Goal: Share content: Share content

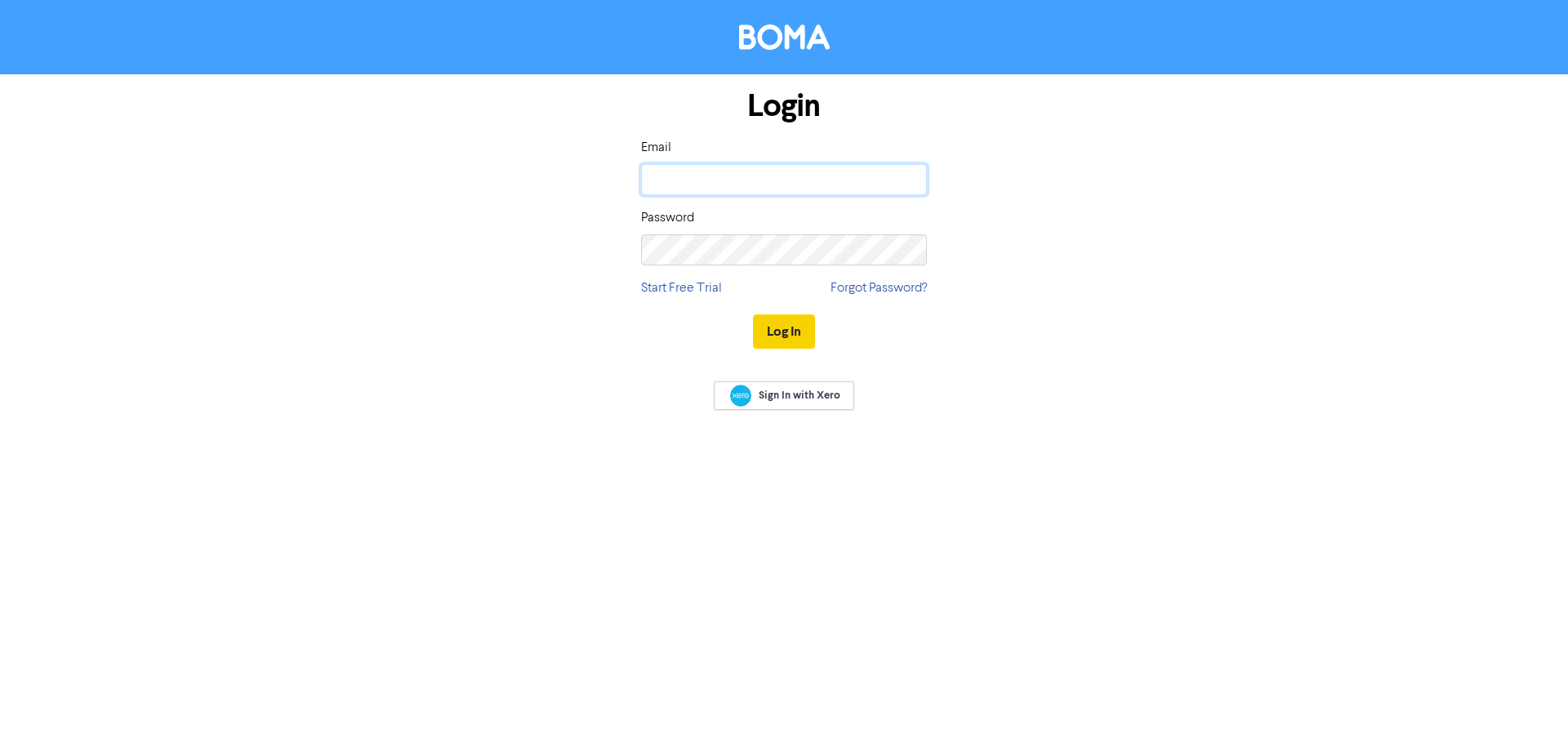
type input "[PERSON_NAME][EMAIL_ADDRESS][DOMAIN_NAME]"
click at [803, 332] on button "Log In" at bounding box center [784, 332] width 62 height 35
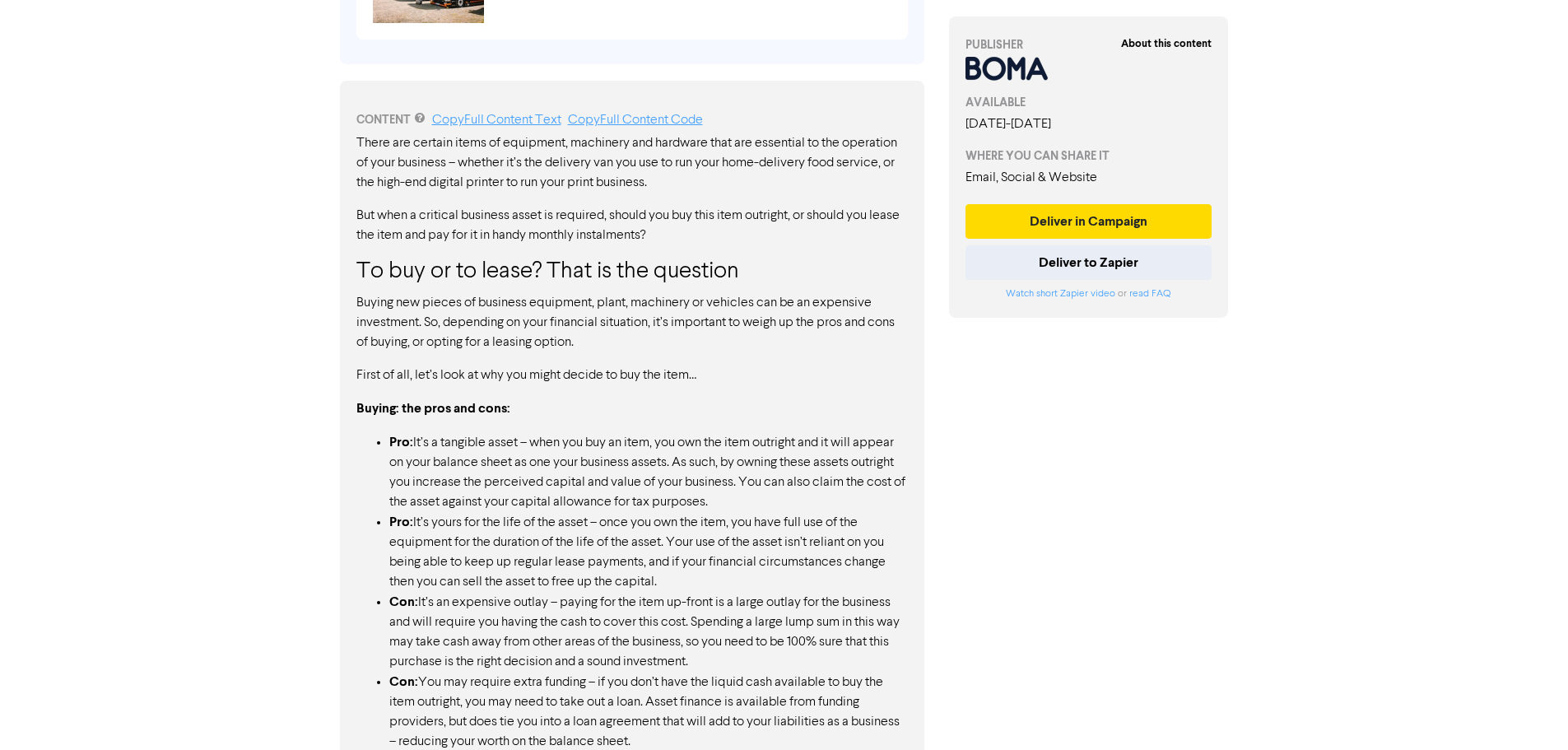
scroll to position [694, 0]
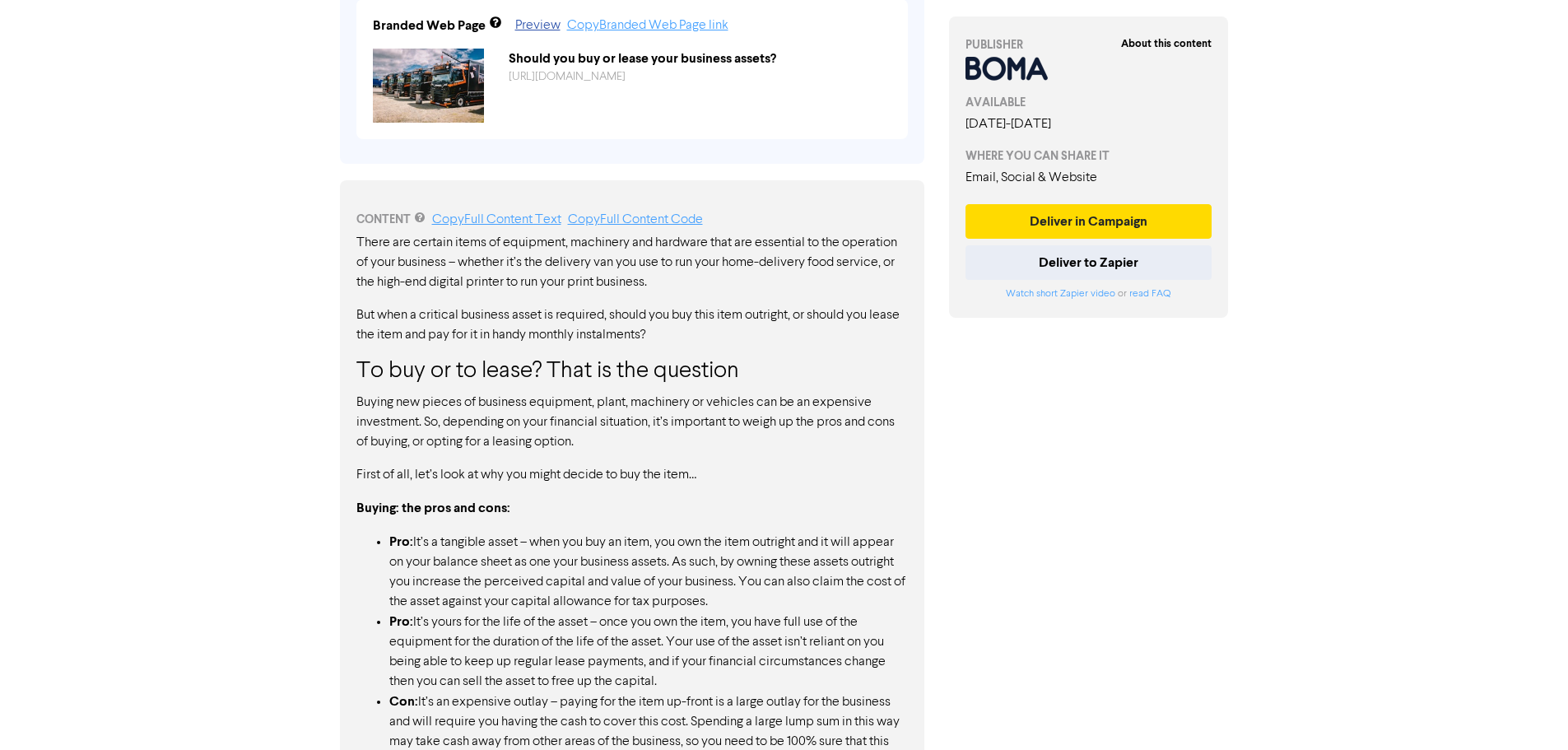
click at [363, 241] on p "There are certain items of equipment, machinery and hardware that are essential…" at bounding box center [633, 262] width 551 height 59
click at [376, 257] on p "There are certain items of equipment, machinery and hardware that are essential…" at bounding box center [633, 262] width 551 height 59
drag, startPoint x: 355, startPoint y: 244, endPoint x: 476, endPoint y: 244, distance: 121.0
click at [487, 225] on link "Copy Full Content Text" at bounding box center [497, 220] width 130 height 14
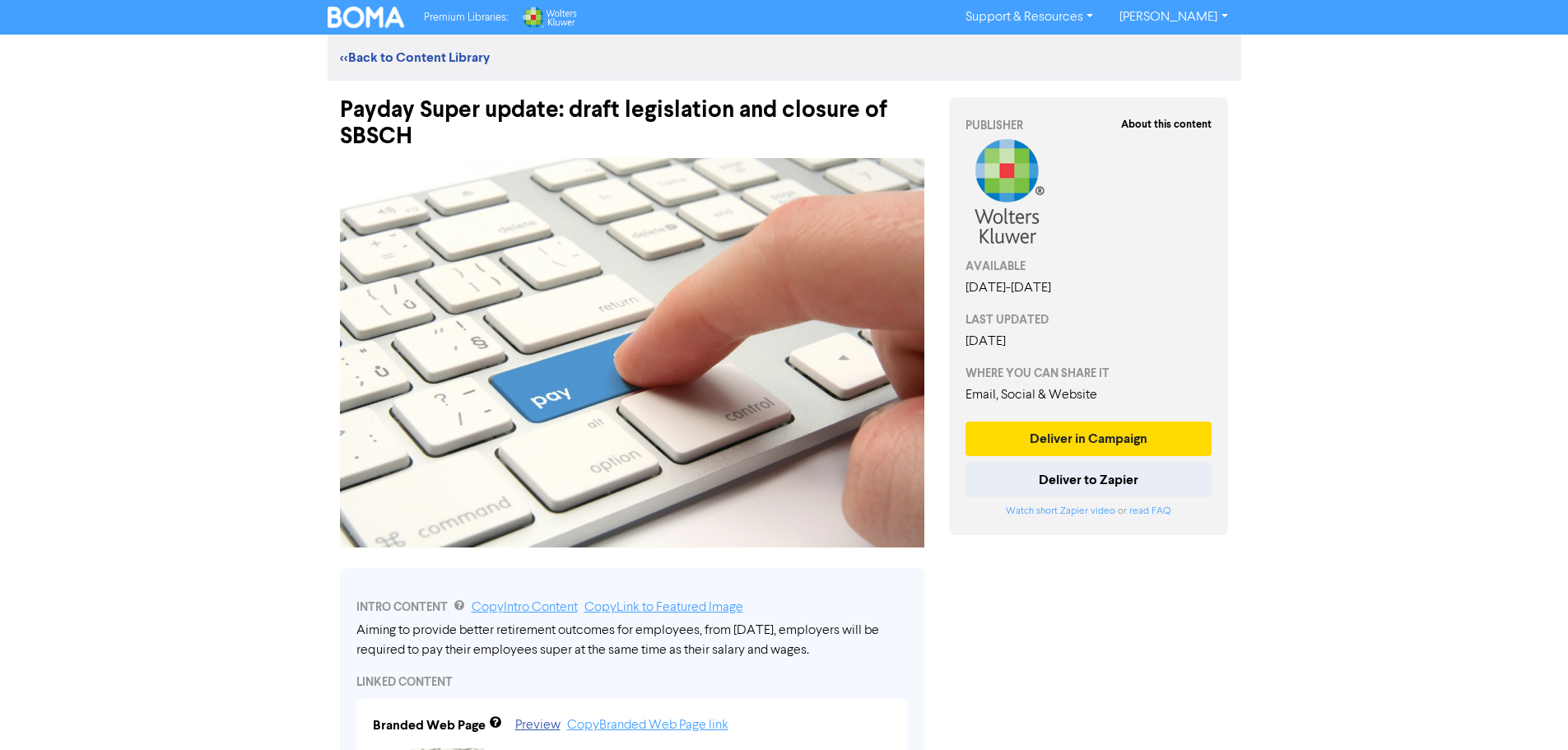
scroll to position [412, 0]
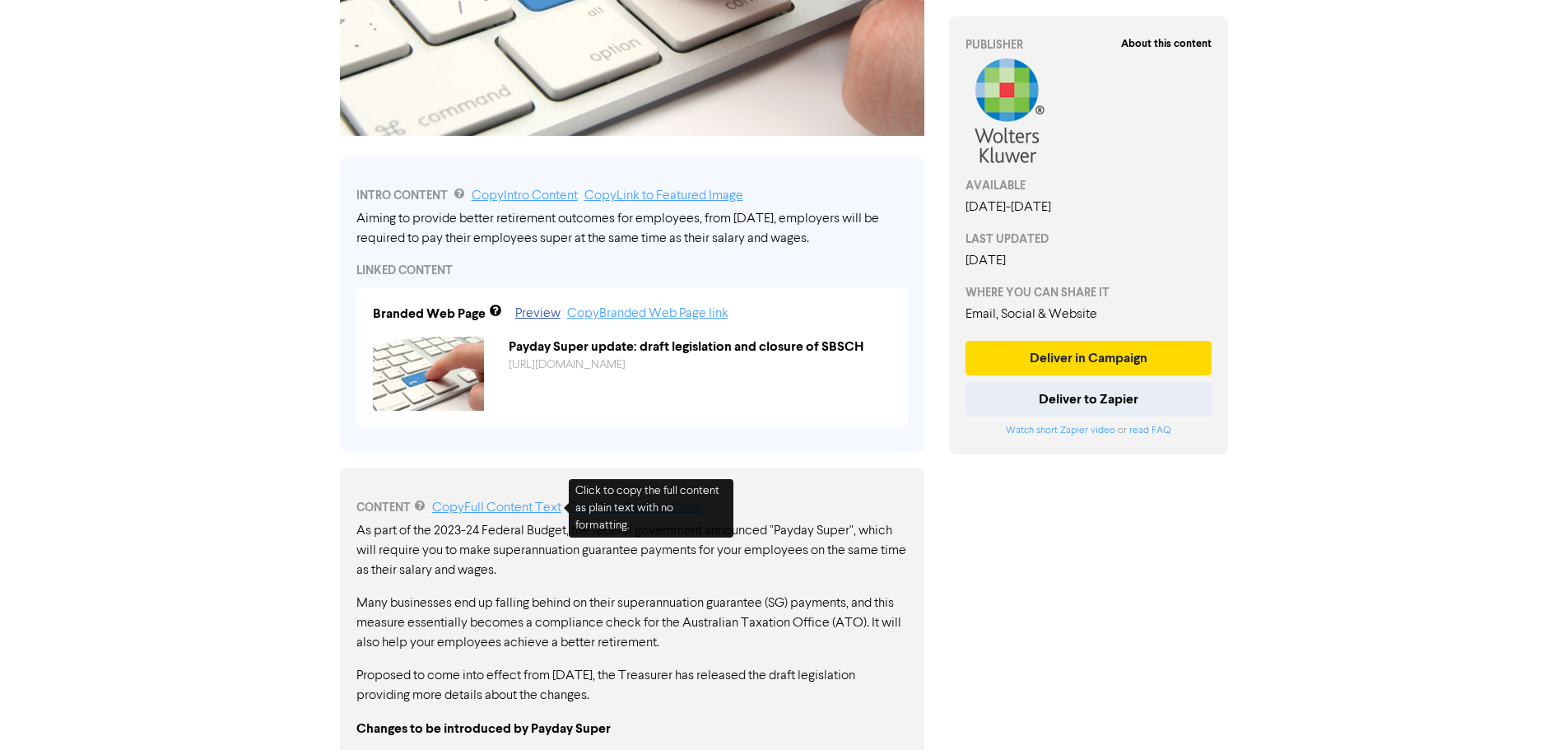
click at [506, 512] on link "Copy Full Content Text" at bounding box center [497, 508] width 130 height 14
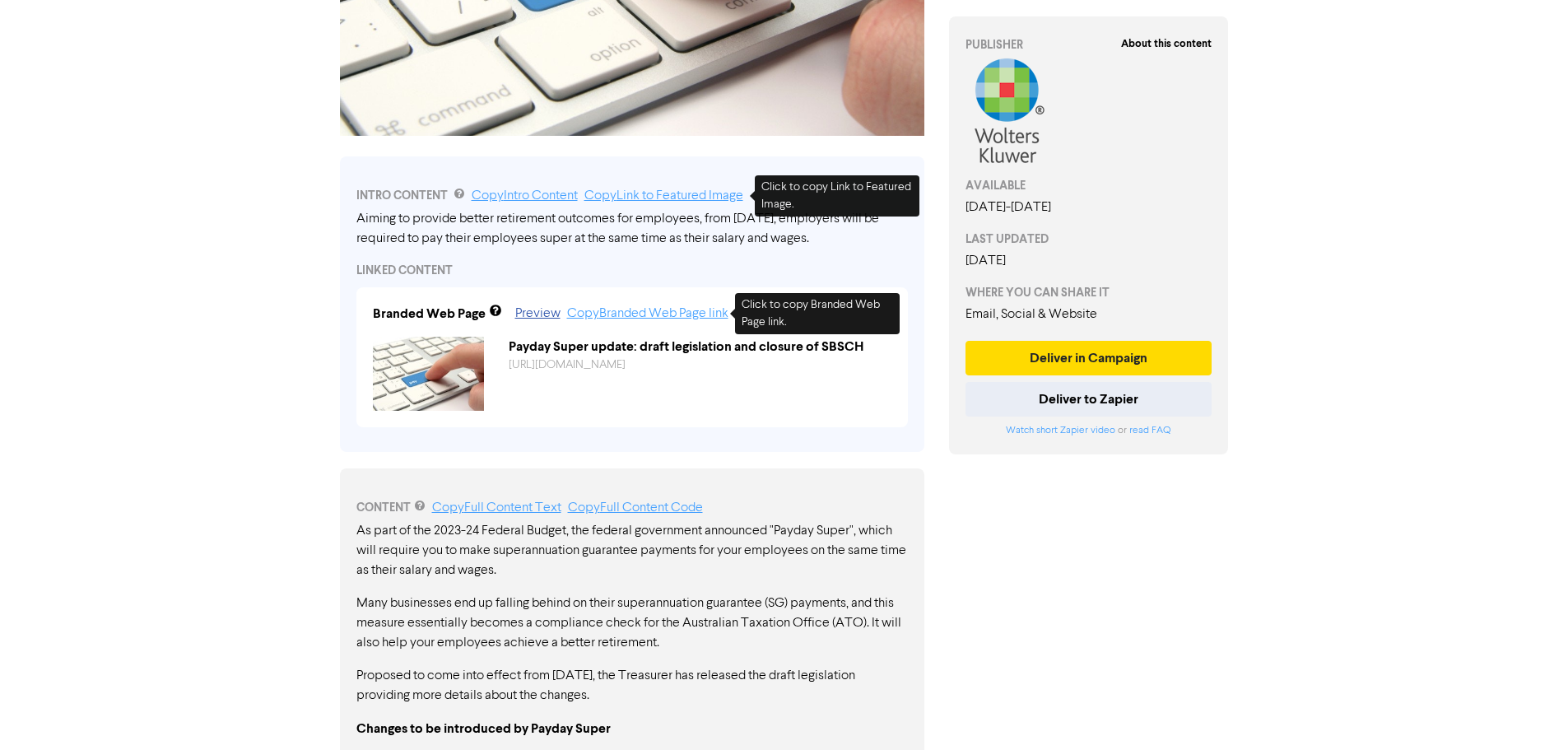
scroll to position [0, 0]
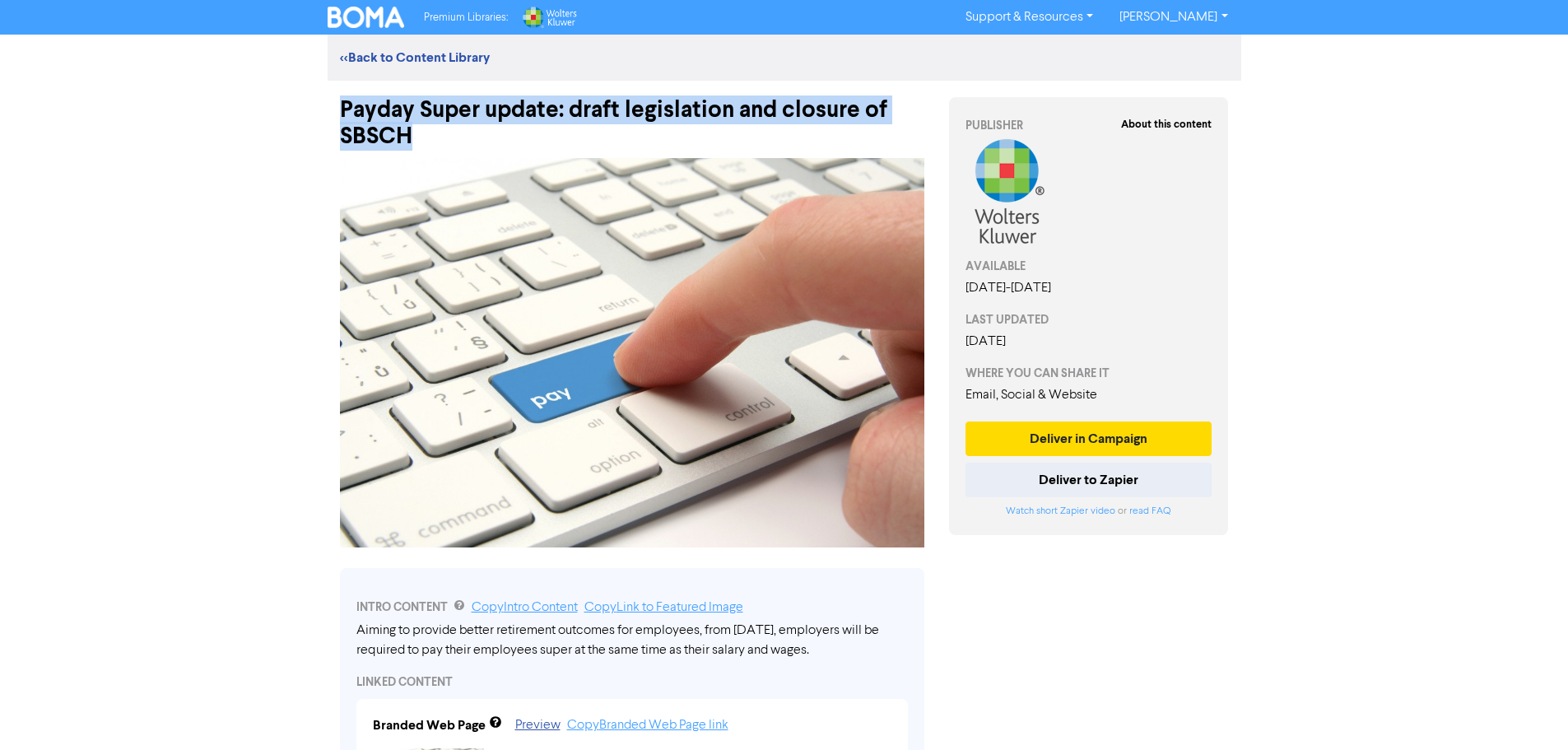
drag, startPoint x: 341, startPoint y: 109, endPoint x: 450, endPoint y: 147, distance: 115.4
click at [450, 147] on div "Payday Super update: draft legislation and closure of SBSCH" at bounding box center [633, 114] width 584 height 69
copy div "Payday Super update: draft legislation and closure of SBSCH"
click at [441, 136] on div "Payday Super update: draft legislation and closure of SBSCH" at bounding box center [633, 114] width 584 height 69
drag, startPoint x: 426, startPoint y: 138, endPoint x: 333, endPoint y: 98, distance: 101.2
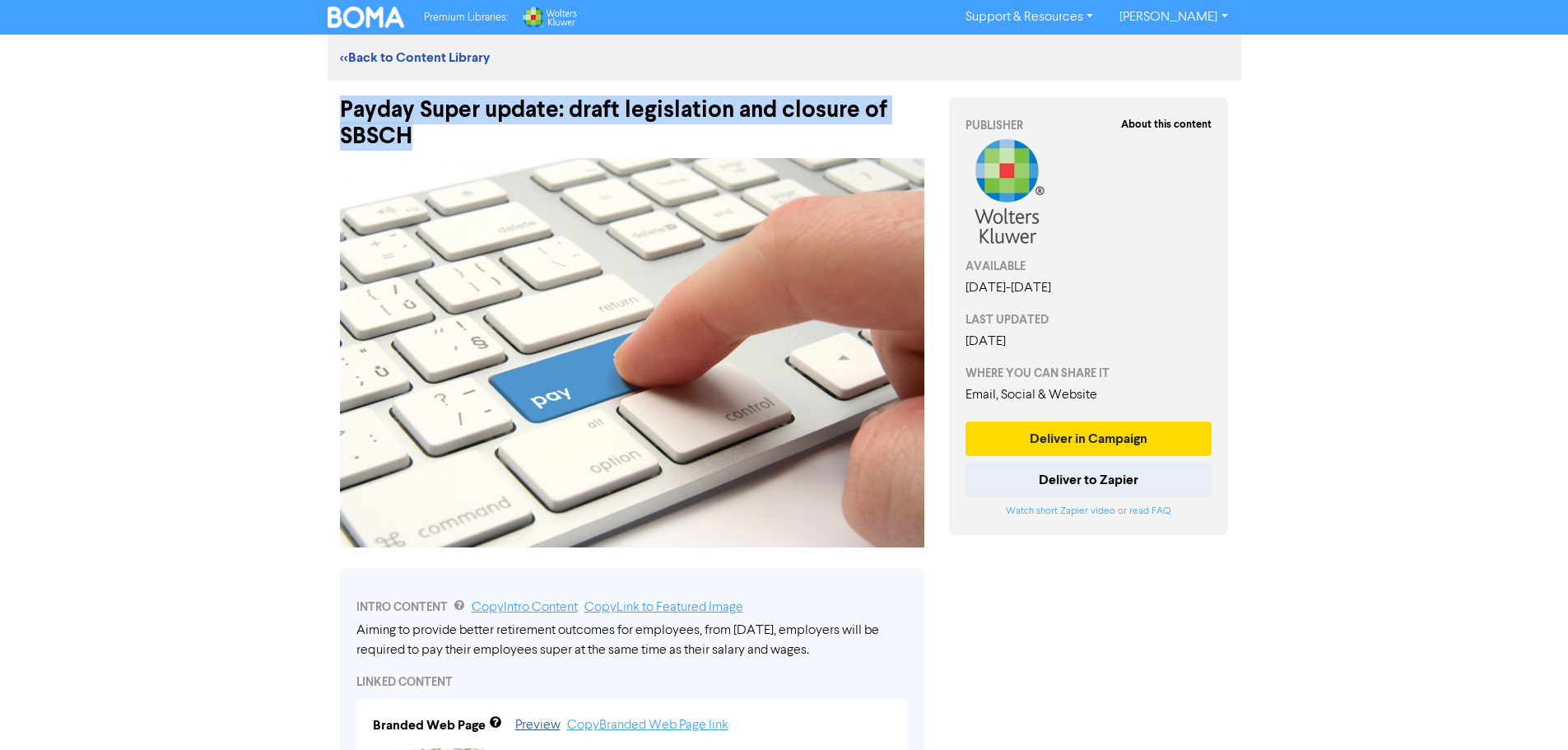
click at [333, 98] on div "Payday Super update: draft legislation and closure of SBSCH" at bounding box center [633, 114] width 609 height 69
copy div "Payday Super update: draft legislation and closure of SBSCH"
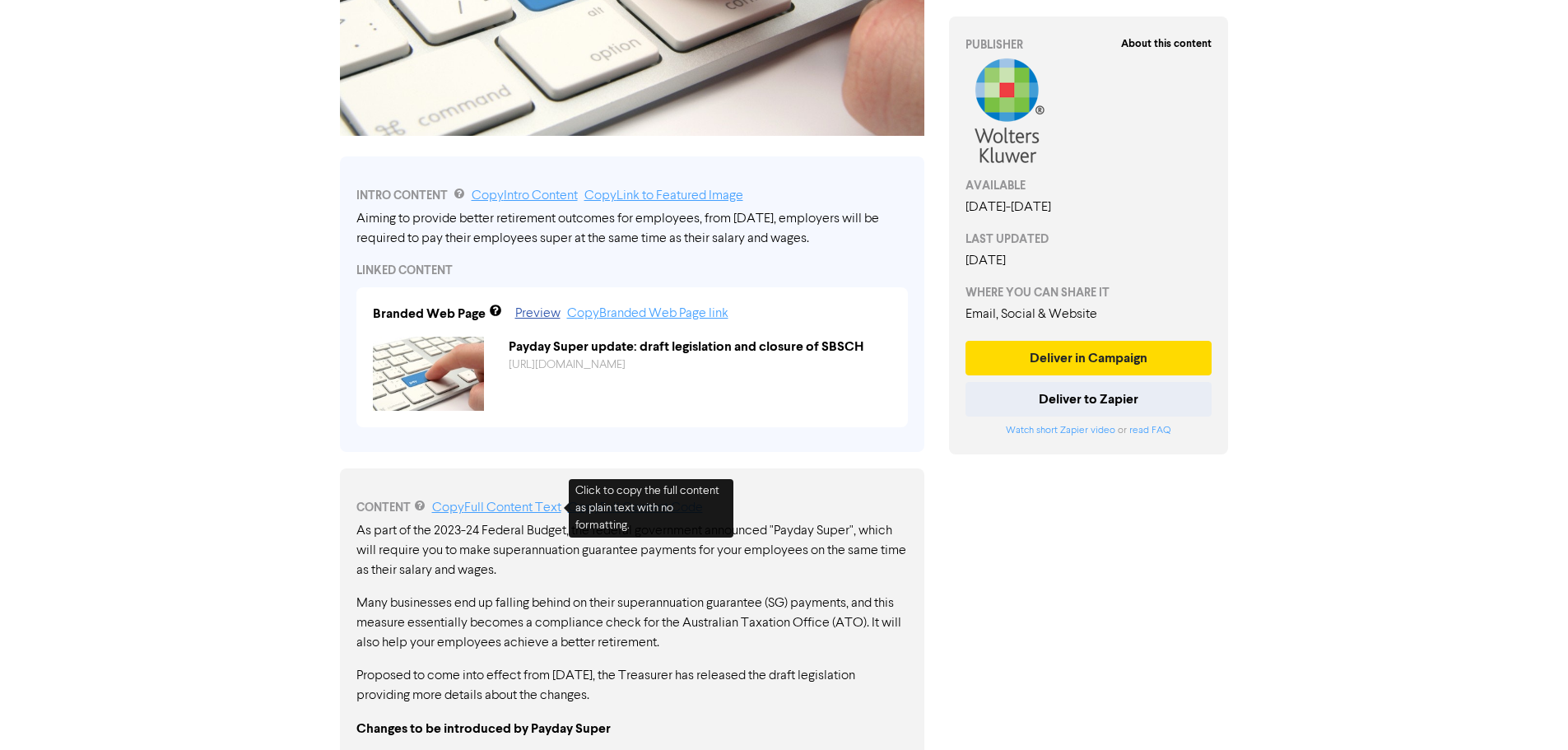
click at [479, 511] on link "Copy Full Content Text" at bounding box center [497, 508] width 130 height 14
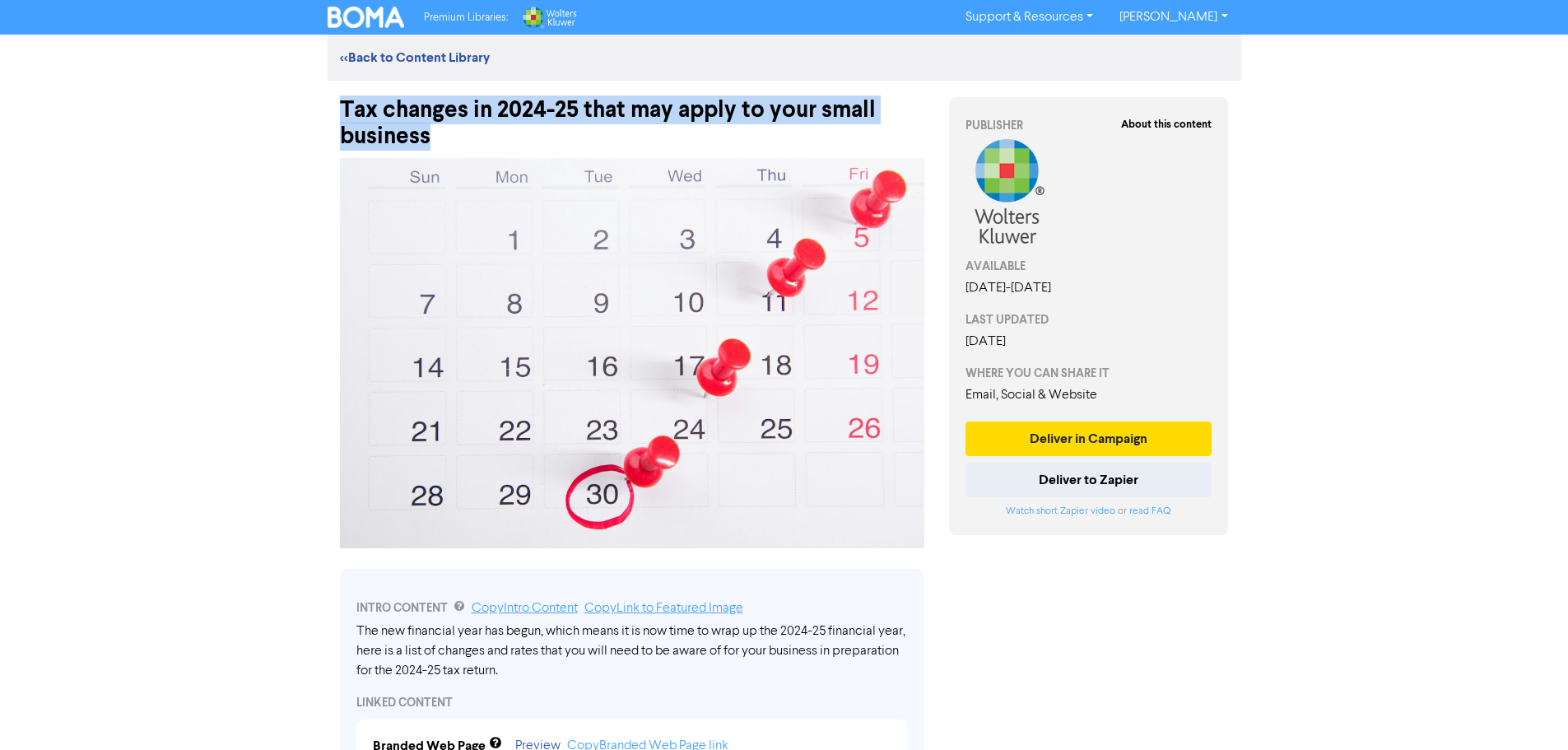
drag, startPoint x: 340, startPoint y: 105, endPoint x: 488, endPoint y: 144, distance: 153.1
click at [488, 144] on div "Tax changes in 2024-25 that may apply to your small business" at bounding box center [633, 114] width 584 height 69
copy div "Tax changes in 2024-25 that may apply to your small business"
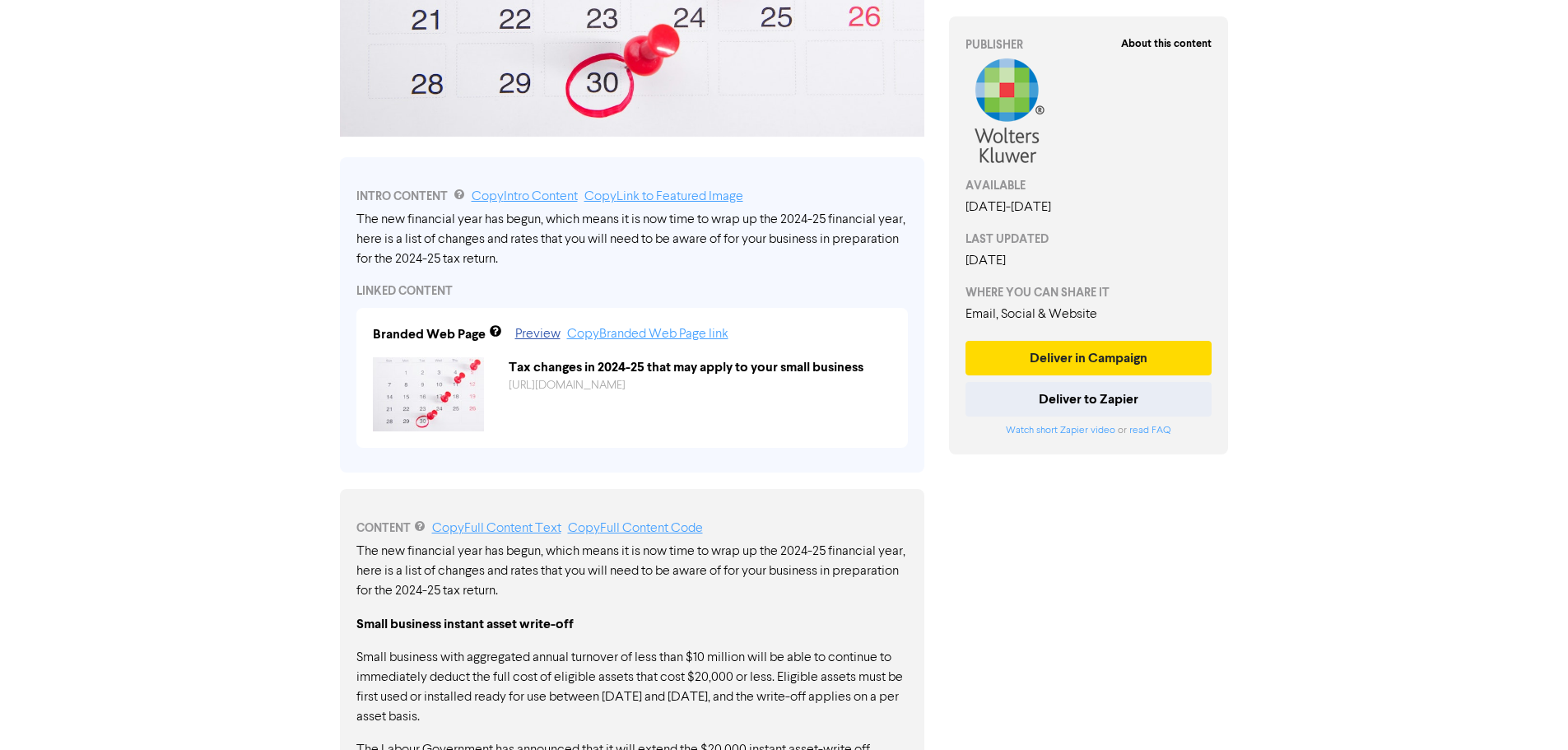
click at [512, 538] on div "CONTENT Copy Full Content Text Copy Full Content Code" at bounding box center [633, 528] width 551 height 19
click at [507, 528] on link "Copy Full Content Text" at bounding box center [497, 529] width 130 height 14
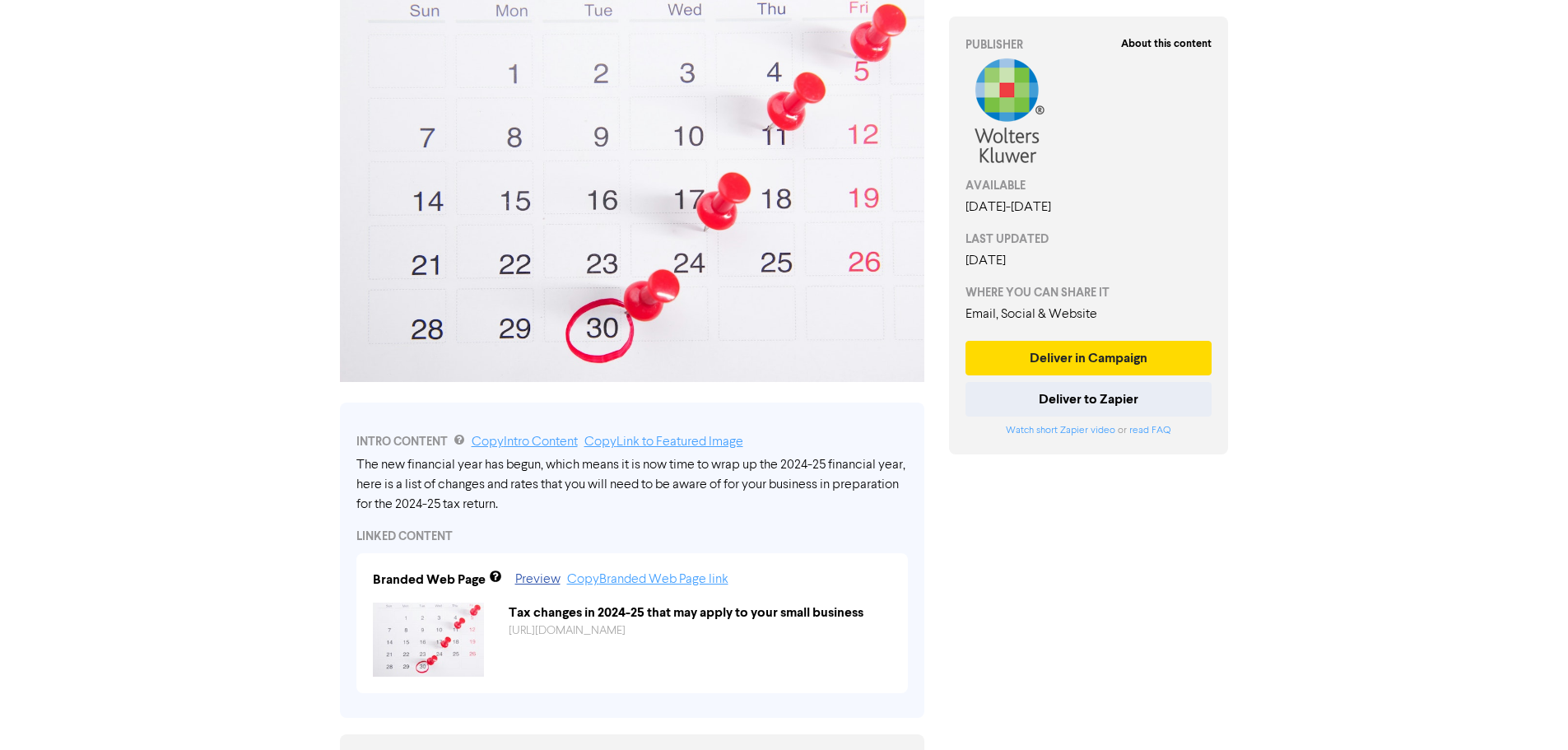
scroll to position [65, 0]
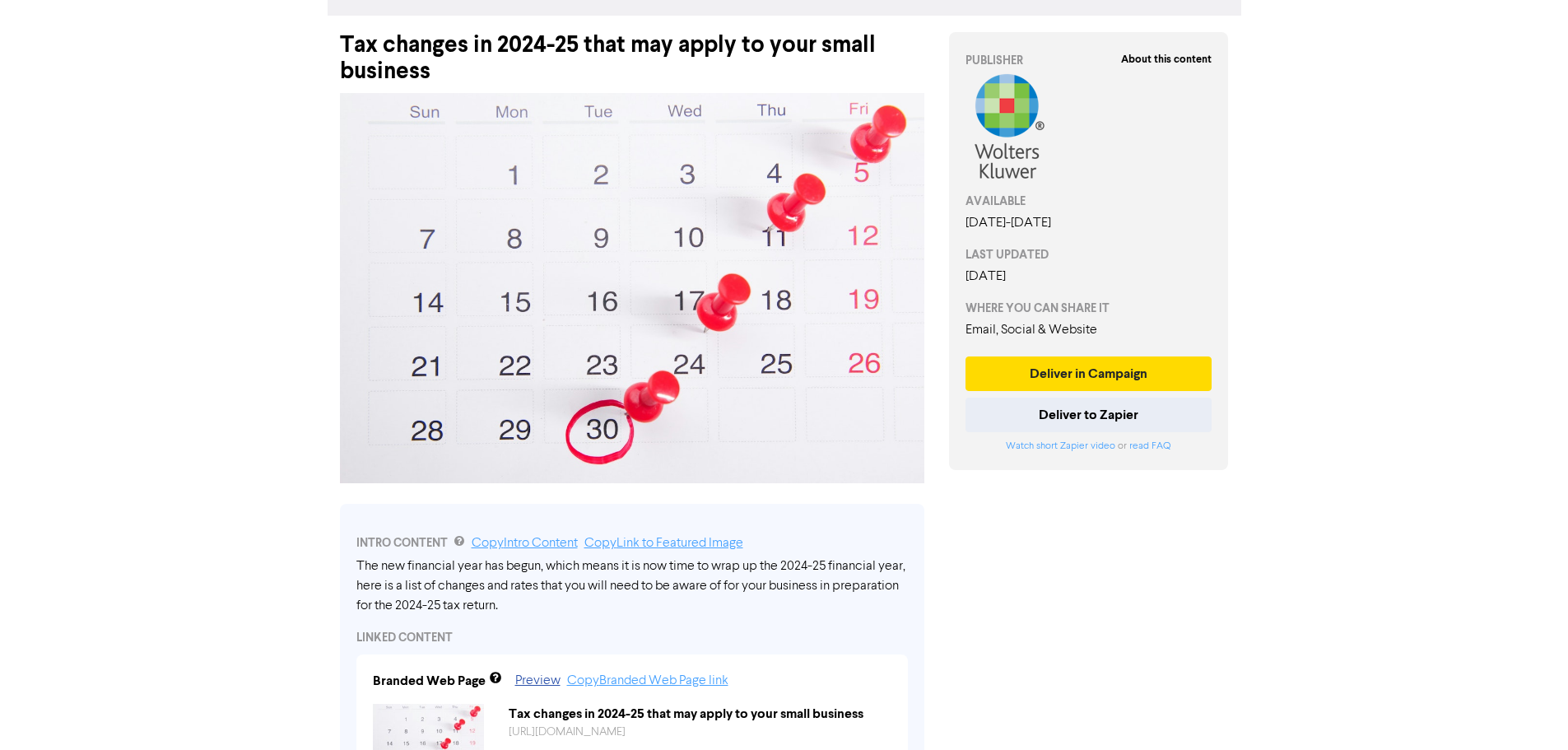
drag, startPoint x: 578, startPoint y: 612, endPoint x: 326, endPoint y: 576, distance: 254.6
click at [488, 551] on link "Copy Intro Content" at bounding box center [525, 544] width 106 height 14
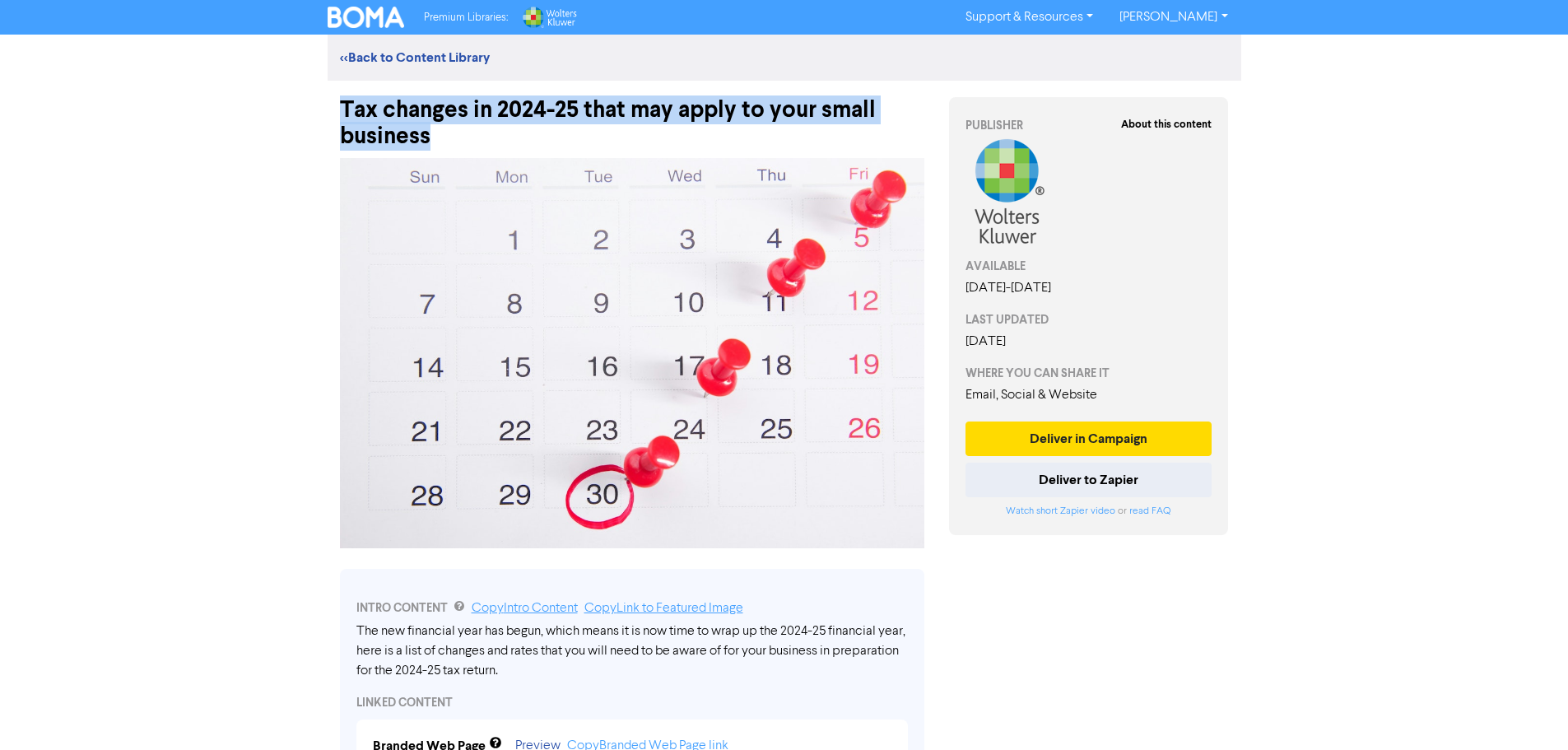
drag, startPoint x: 459, startPoint y: 141, endPoint x: 317, endPoint y: 98, distance: 148.4
copy div "Tax changes in 2024-25 that may apply to your small business"
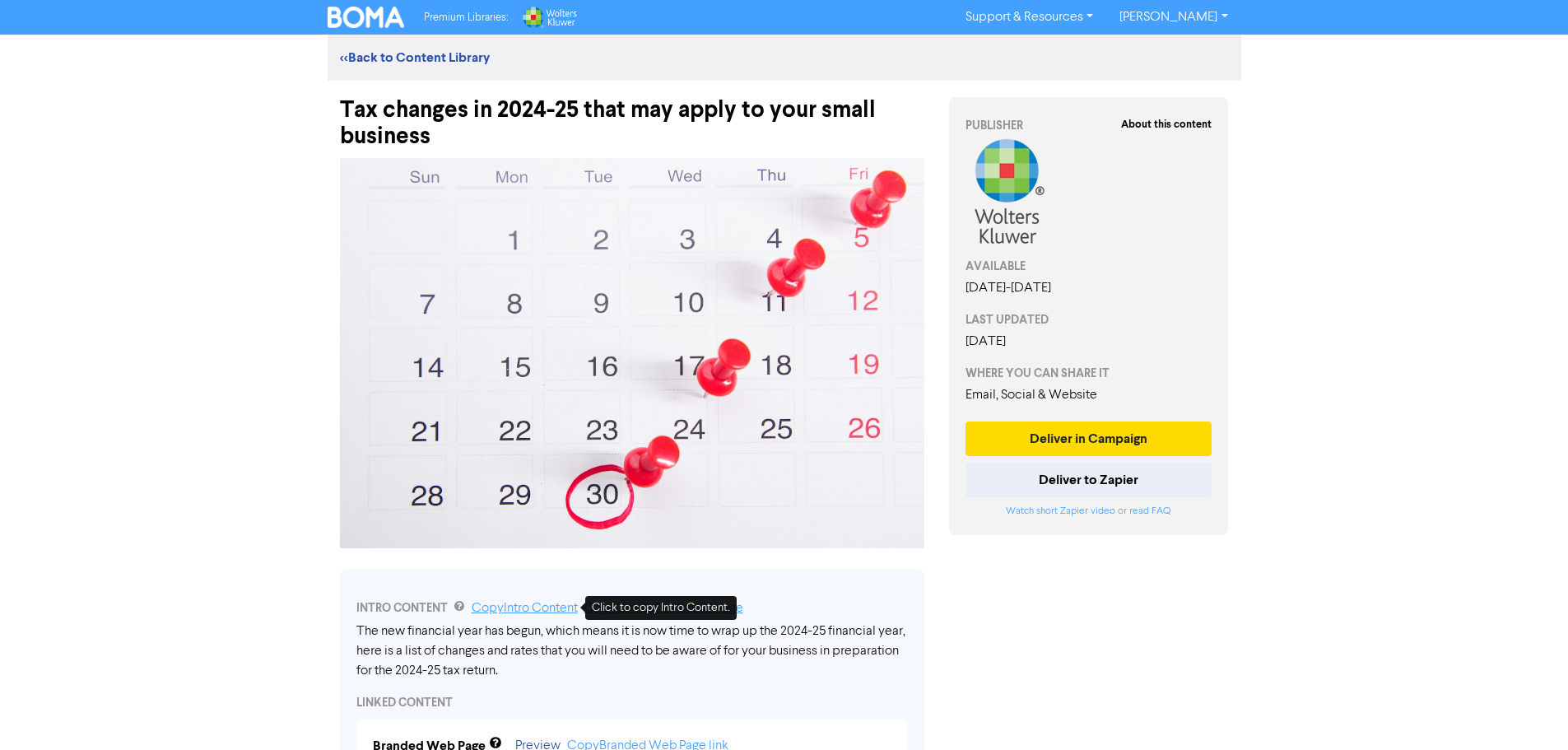
click at [537, 610] on link "Copy Intro Content" at bounding box center [525, 609] width 106 height 14
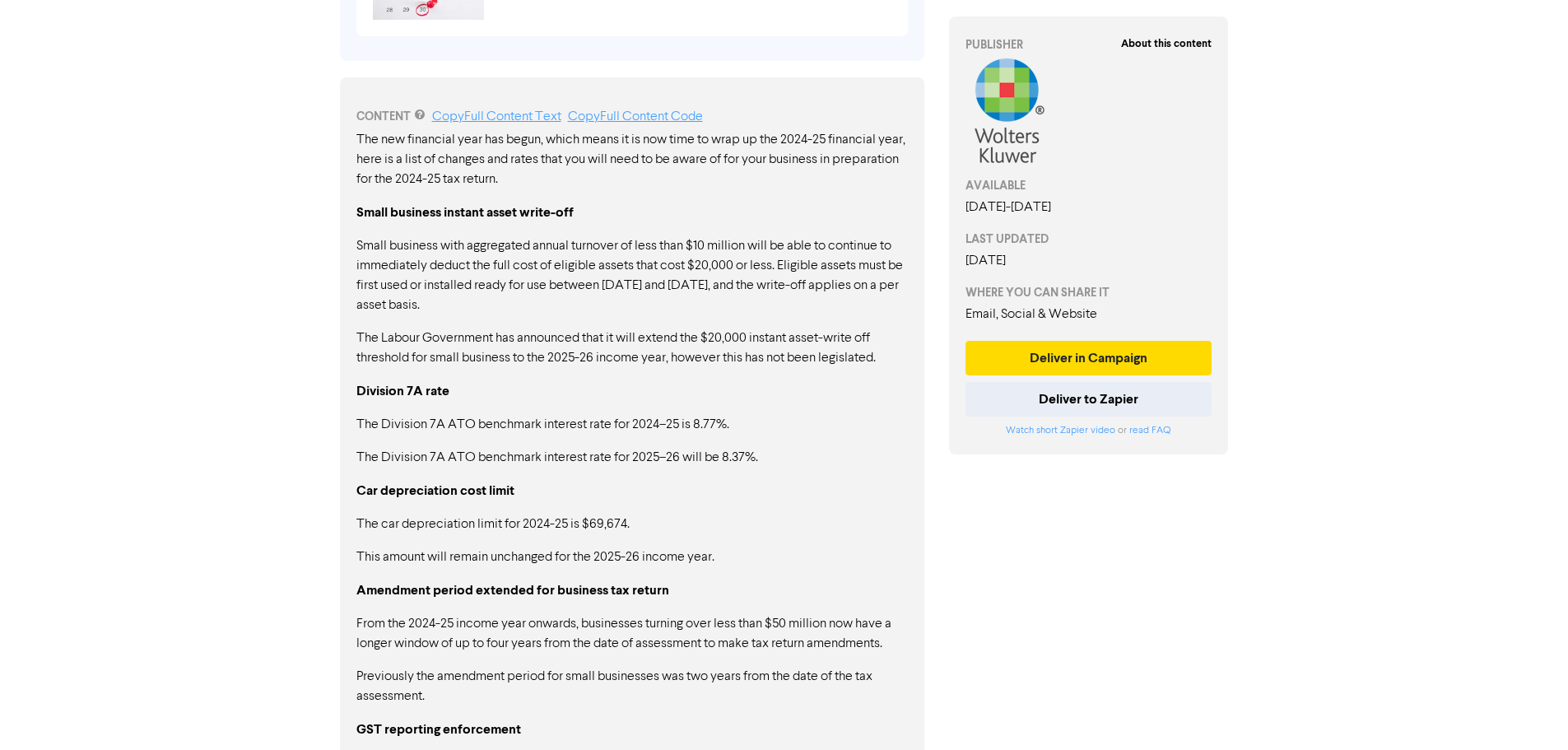
scroll to position [1236, 0]
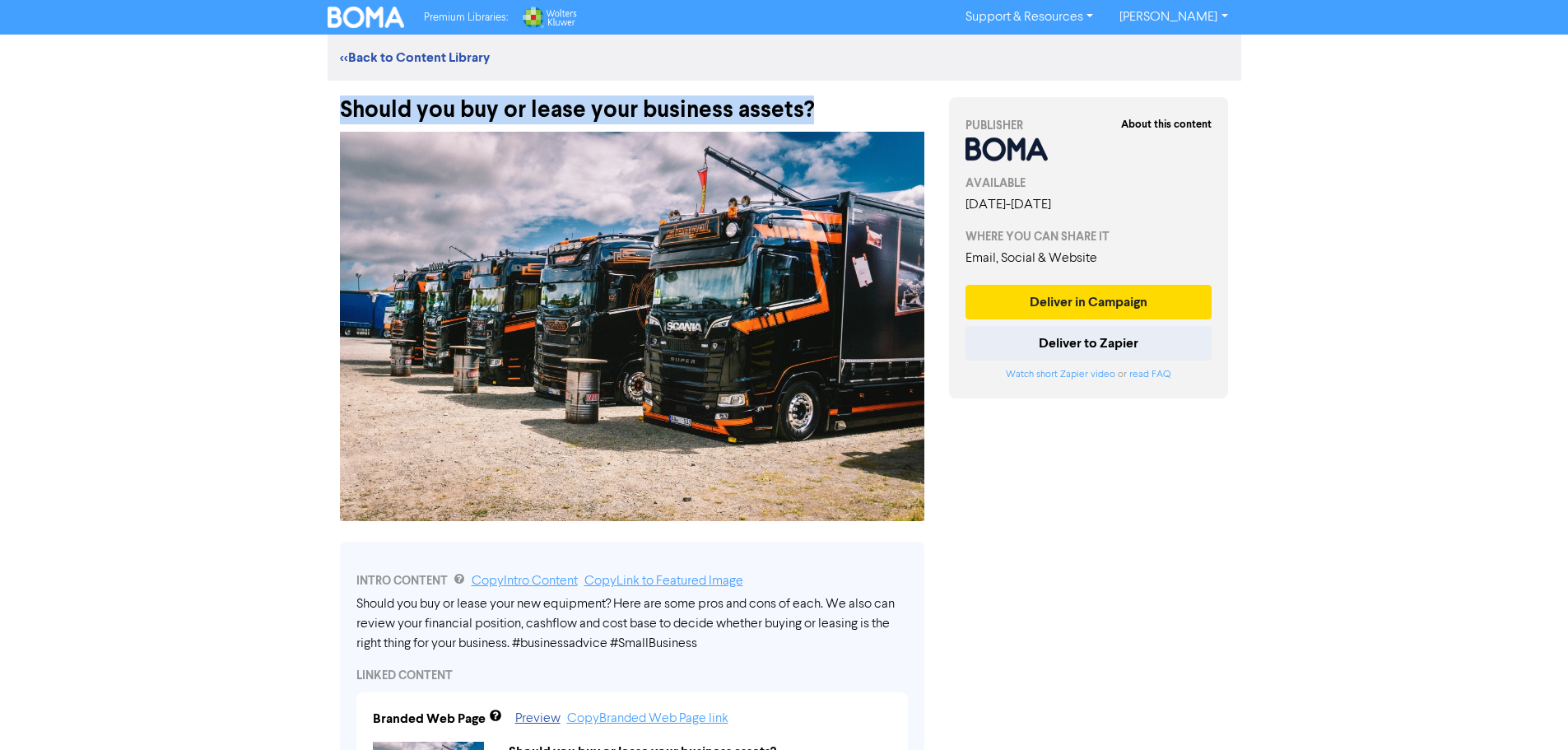
drag, startPoint x: 815, startPoint y: 94, endPoint x: 260, endPoint y: 100, distance: 555.0
click at [260, 100] on div "Premium Libraries: Support & Resources Video Tutorials FAQ & Guides Marketing E…" at bounding box center [784, 375] width 1568 height 750
copy div "Should you buy or lease your business assets?"
